Goal: Information Seeking & Learning: Learn about a topic

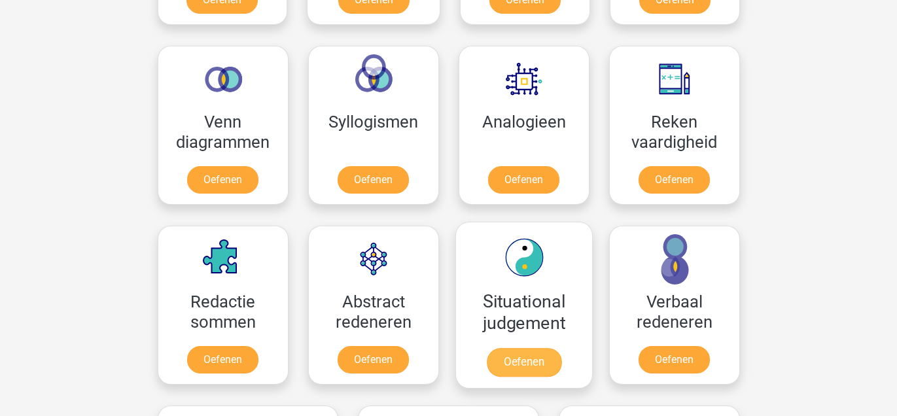
scroll to position [747, 0]
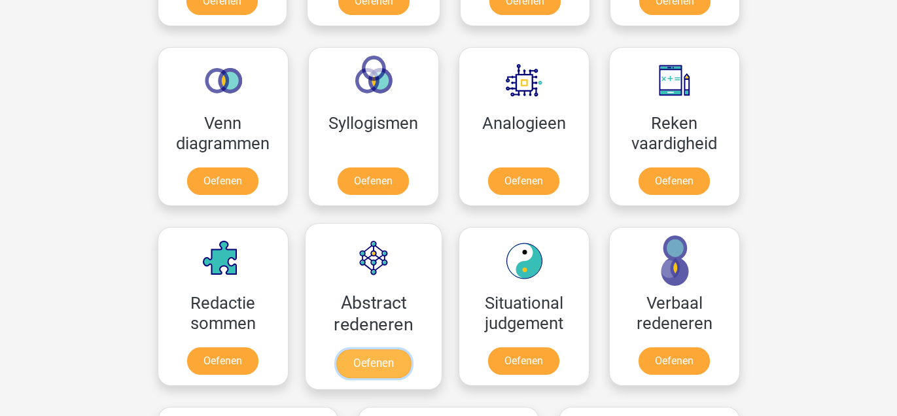
click at [365, 376] on link "Oefenen" at bounding box center [373, 363] width 75 height 29
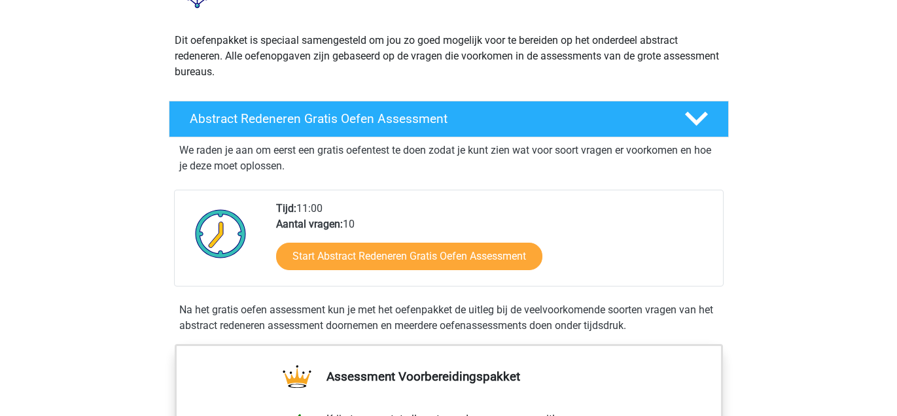
scroll to position [39, 0]
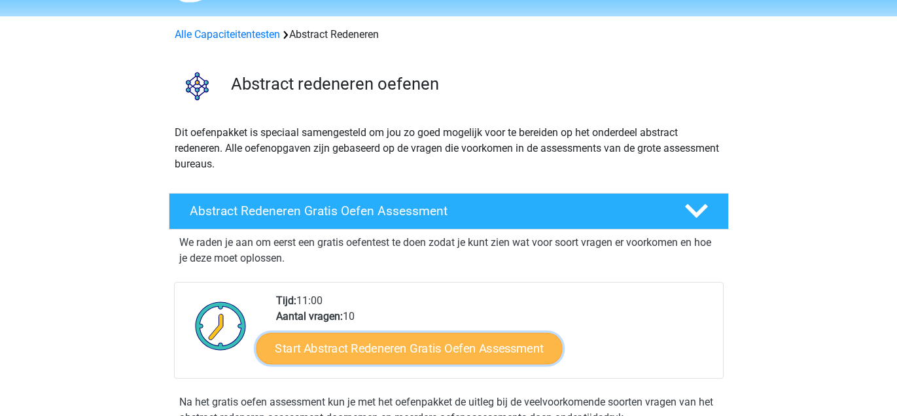
click at [459, 355] on link "Start Abstract Redeneren Gratis Oefen Assessment" at bounding box center [409, 347] width 306 height 31
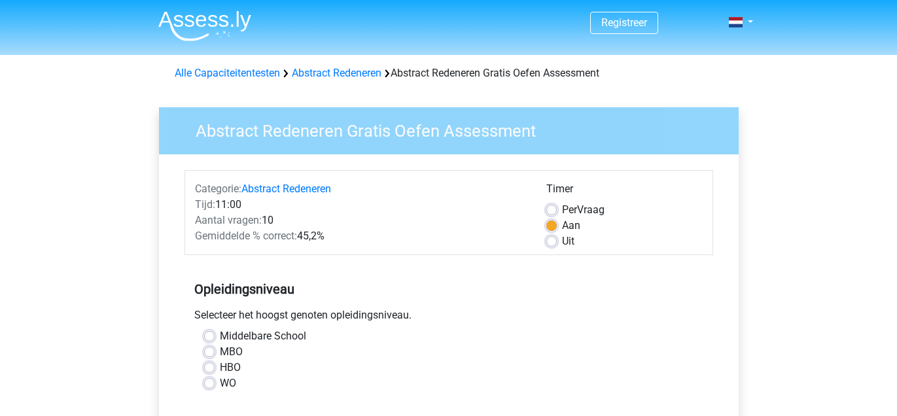
click at [222, 351] on label "MBO" at bounding box center [231, 352] width 23 height 16
click at [215, 351] on input "MBO" at bounding box center [209, 350] width 10 height 13
radio input "true"
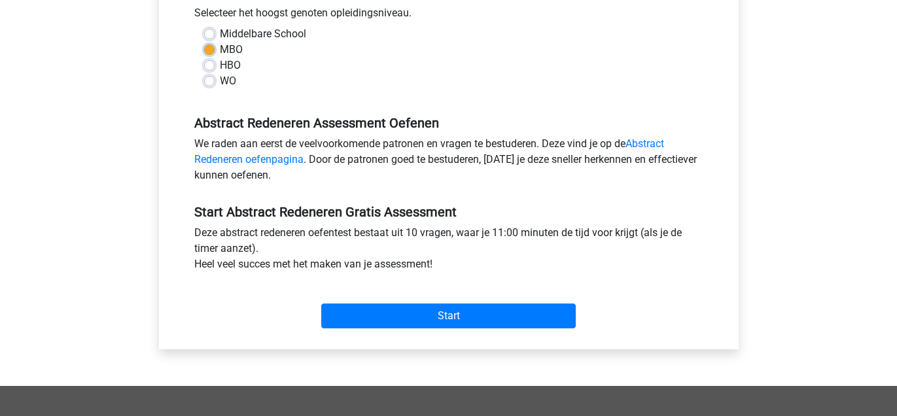
scroll to position [303, 0]
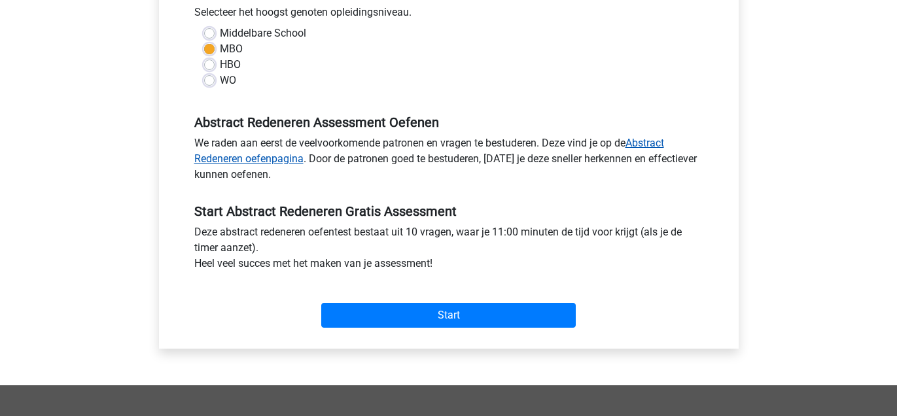
click at [266, 162] on link "Abstract Redeneren oefenpagina" at bounding box center [429, 151] width 470 height 28
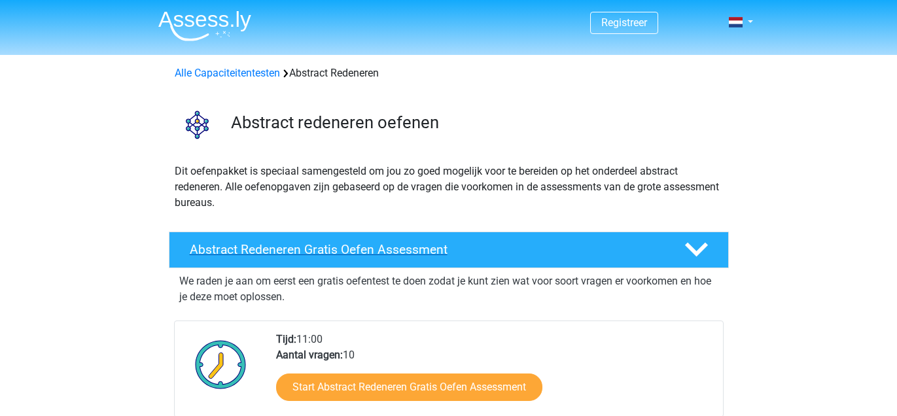
click at [306, 247] on h4 "Abstract Redeneren Gratis Oefen Assessment" at bounding box center [427, 249] width 474 height 15
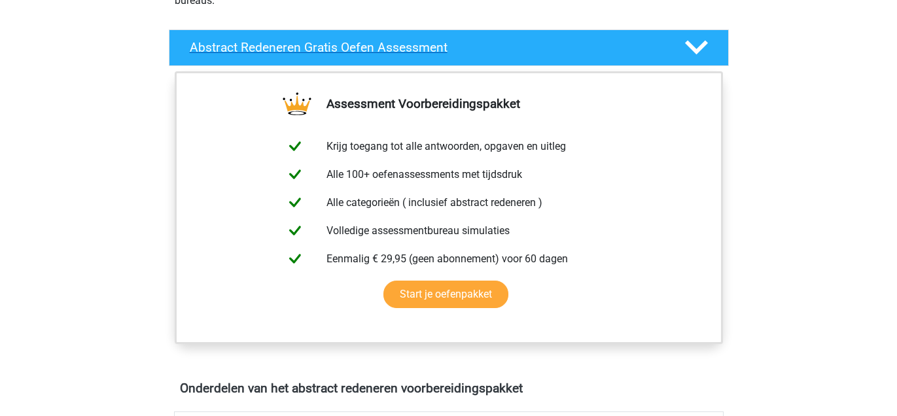
scroll to position [207, 0]
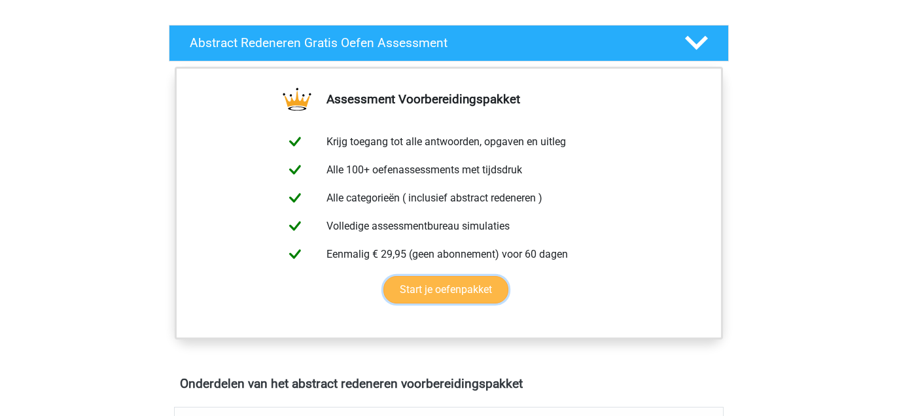
click at [425, 291] on link "Start je oefenpakket" at bounding box center [445, 289] width 125 height 27
